Goal: Task Accomplishment & Management: Manage account settings

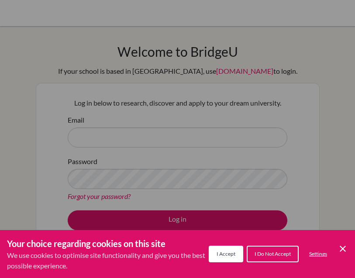
click at [338, 250] on icon "Cookie Control Close Icon" at bounding box center [343, 249] width 10 height 10
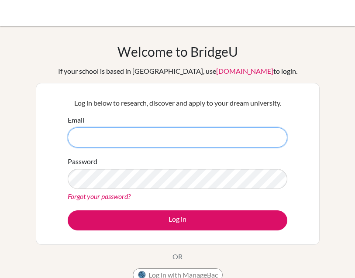
click at [82, 134] on input "Email" at bounding box center [178, 138] width 220 height 20
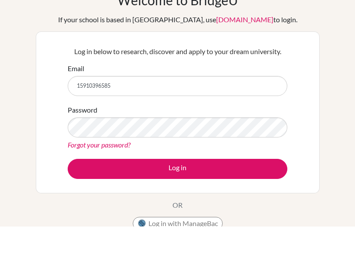
scroll to position [52, 0]
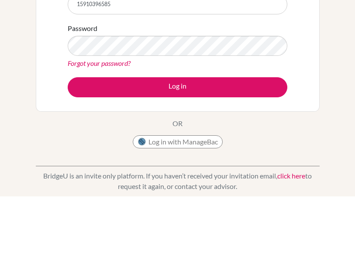
click at [232, 159] on button "Log in" at bounding box center [178, 169] width 220 height 20
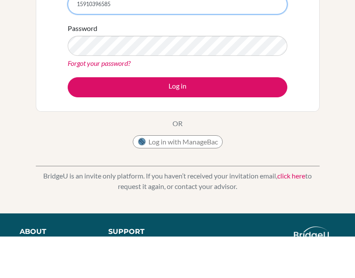
scroll to position [91, 0]
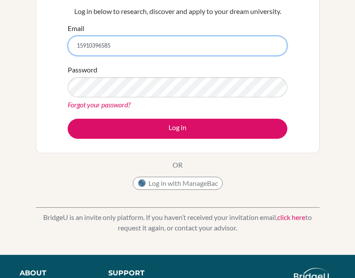
click at [253, 44] on input "15910396585" at bounding box center [178, 46] width 220 height 20
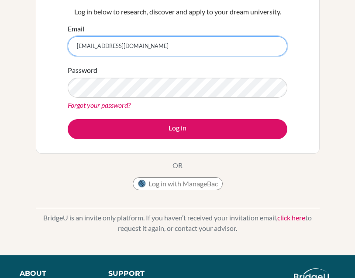
type input "15910396585@139.com"
click at [177, 128] on button "Log in" at bounding box center [178, 129] width 220 height 20
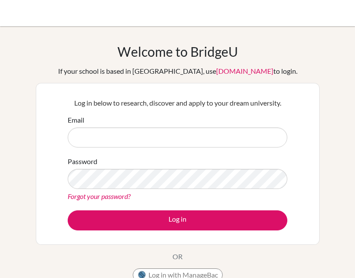
click at [190, 124] on div "Email" at bounding box center [178, 131] width 220 height 33
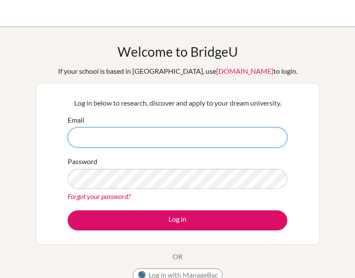
click at [166, 136] on input "Email" at bounding box center [178, 138] width 220 height 20
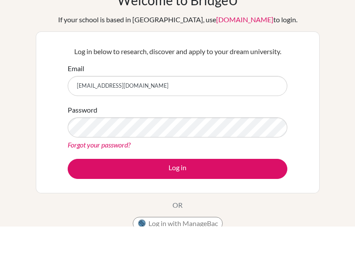
scroll to position [52, 0]
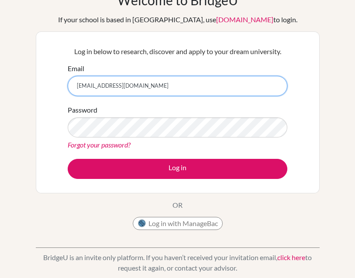
type input "[EMAIL_ADDRESS][DOMAIN_NAME]"
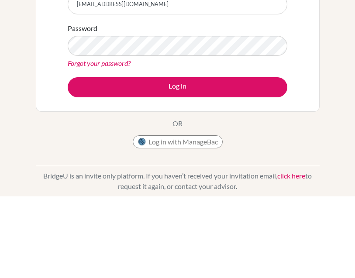
click at [247, 159] on button "Log in" at bounding box center [178, 169] width 220 height 20
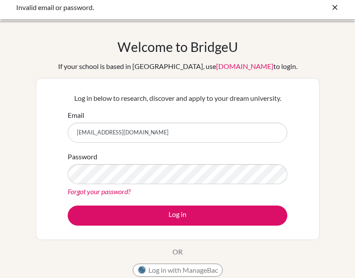
scroll to position [7, 0]
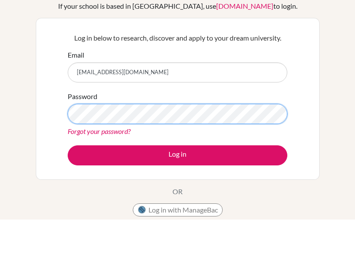
click at [177, 204] on button "Log in" at bounding box center [178, 214] width 220 height 20
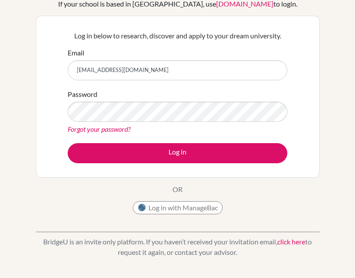
scroll to position [68, 0]
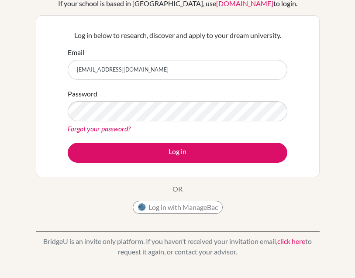
click at [305, 239] on link "click here" at bounding box center [291, 241] width 28 height 8
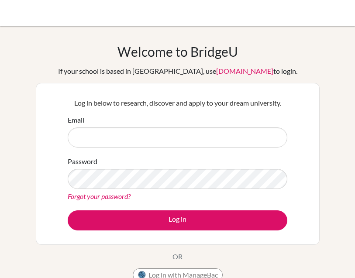
click at [232, 70] on link "[DOMAIN_NAME]" at bounding box center [244, 71] width 57 height 8
